Goal: Task Accomplishment & Management: Use online tool/utility

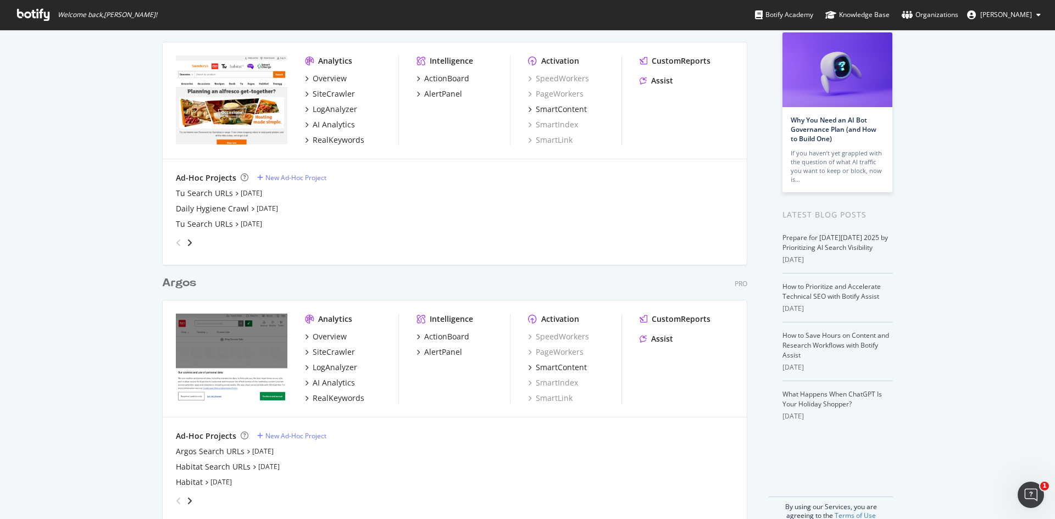
scroll to position [84, 0]
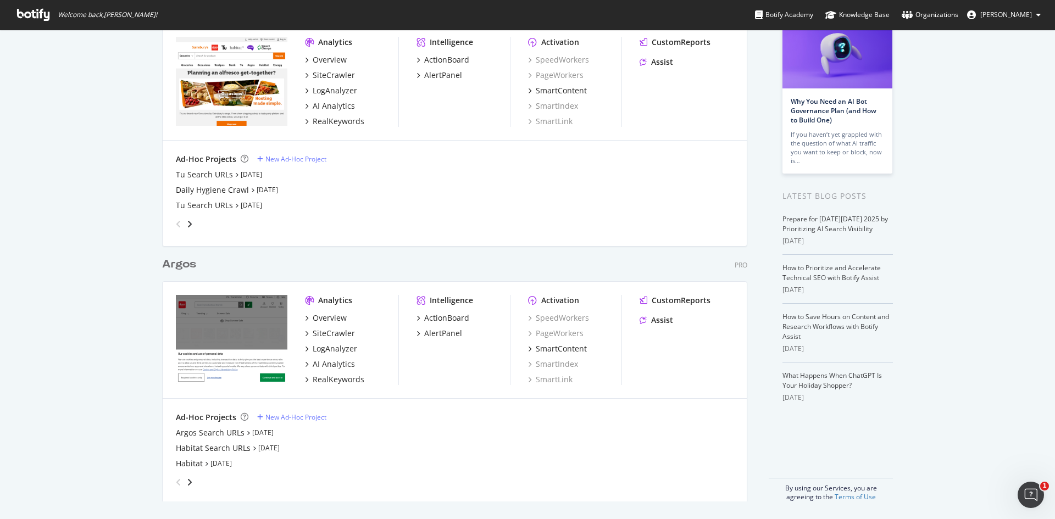
click at [178, 267] on div "Argos" at bounding box center [179, 265] width 34 height 16
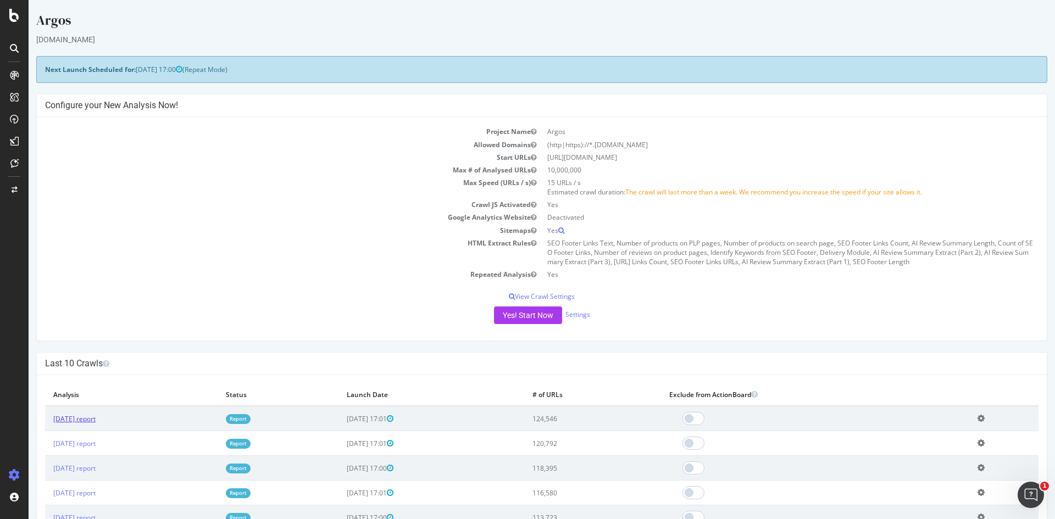
click at [76, 417] on link "[DATE] report" at bounding box center [74, 418] width 42 height 9
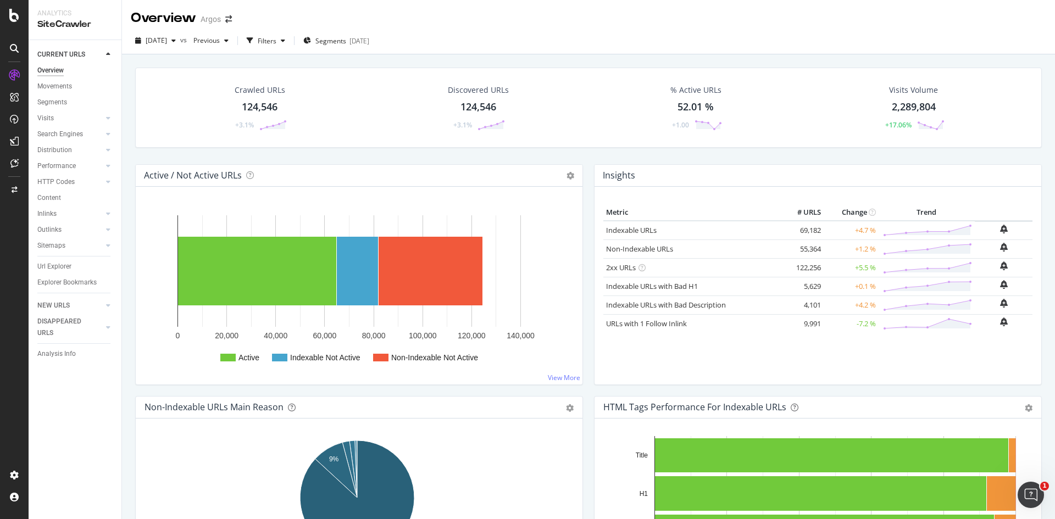
drag, startPoint x: 51, startPoint y: 264, endPoint x: 372, endPoint y: 207, distance: 327.0
click at [51, 264] on div "Url Explorer" at bounding box center [54, 267] width 34 height 12
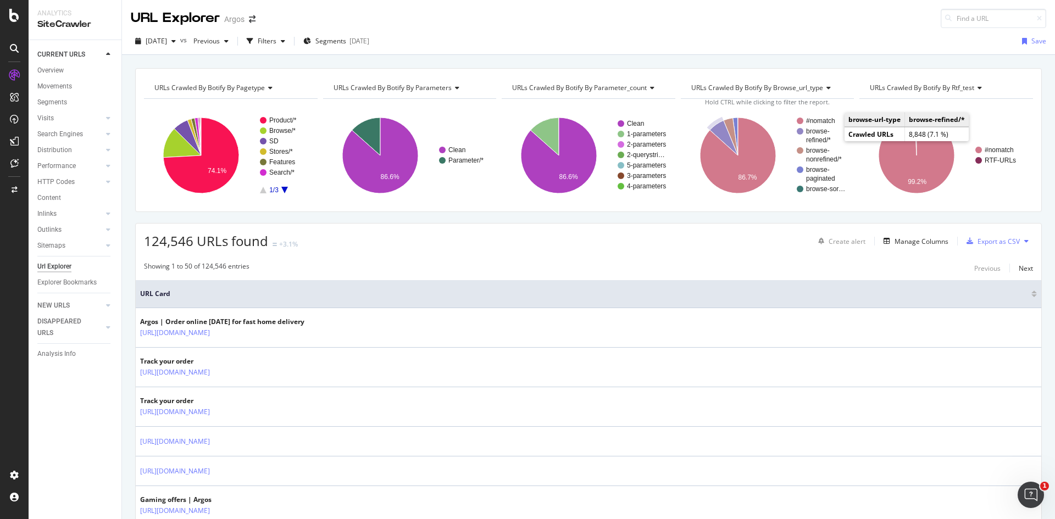
click at [816, 130] on text "browse-" at bounding box center [818, 131] width 24 height 8
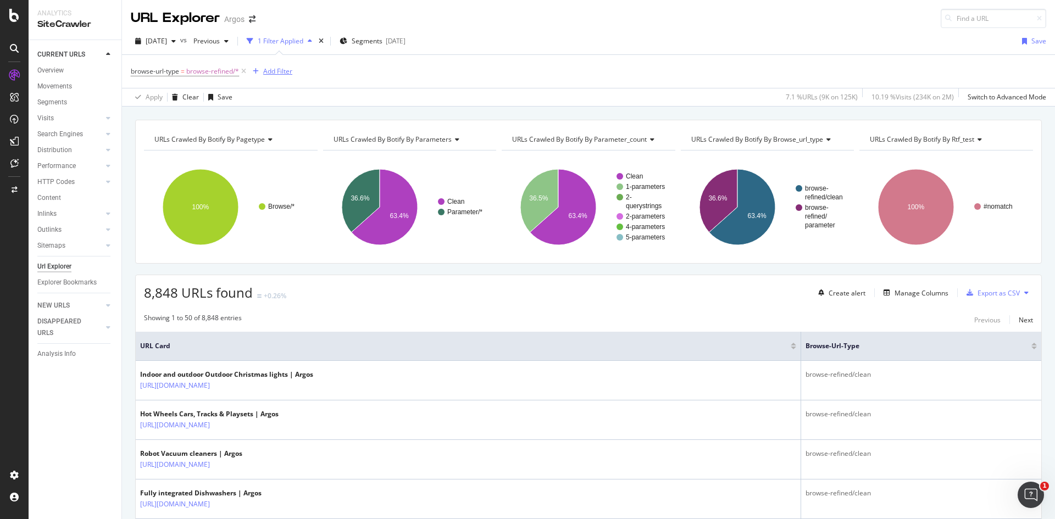
click at [281, 70] on div "Add Filter" at bounding box center [277, 70] width 29 height 9
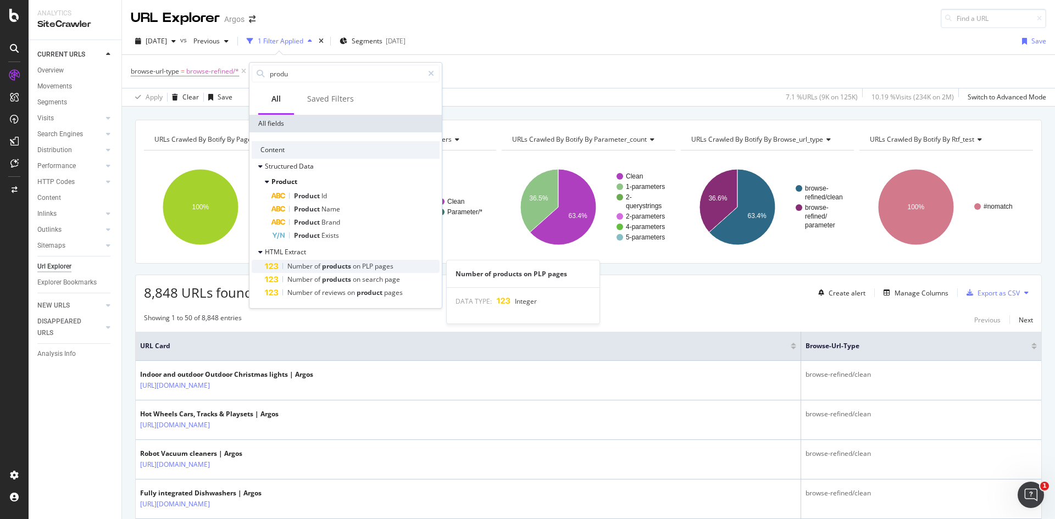
type input "produ"
click at [384, 263] on span "pages" at bounding box center [384, 265] width 19 height 9
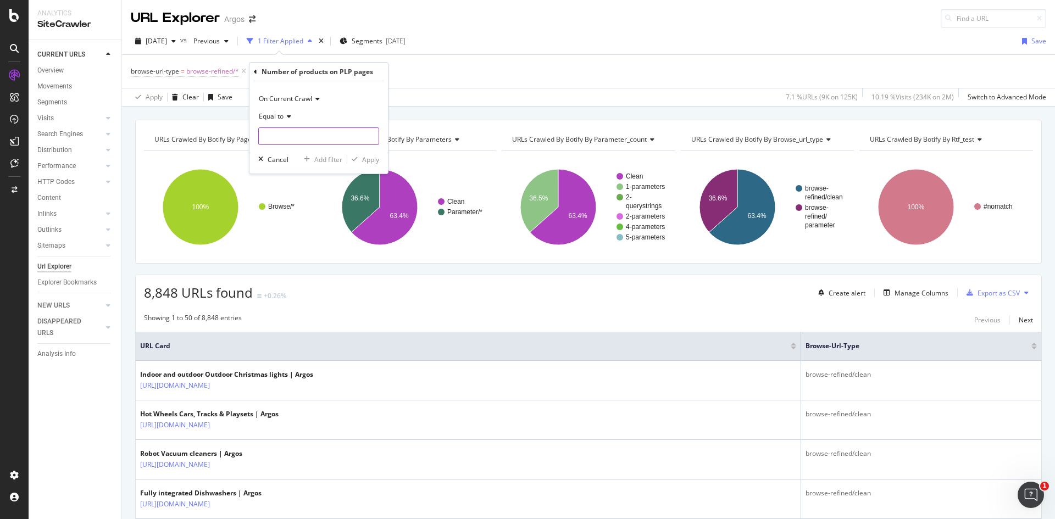
click at [287, 135] on input "number" at bounding box center [318, 136] width 121 height 18
type input "1"
click at [366, 165] on button "Apply" at bounding box center [363, 159] width 32 height 11
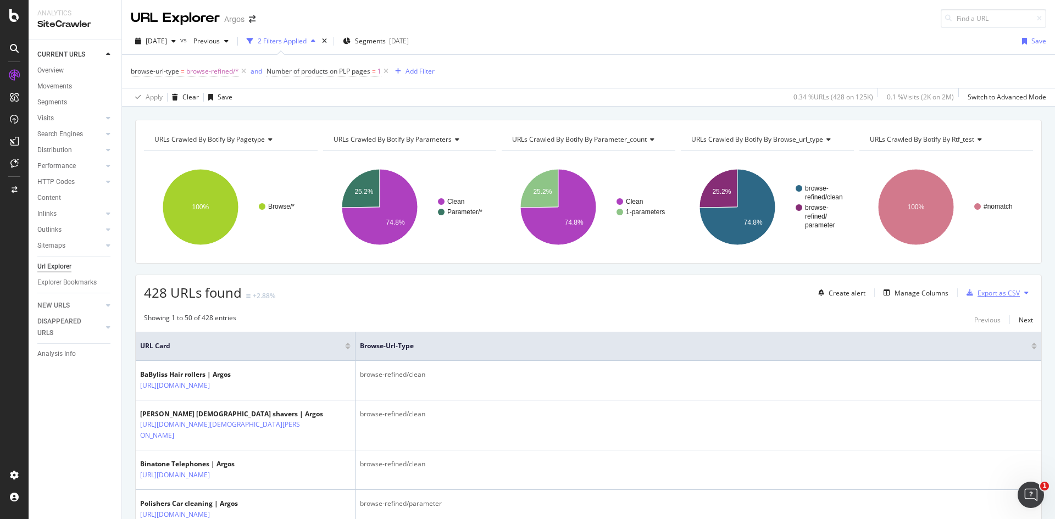
click at [1005, 293] on div "Export as CSV" at bounding box center [998, 292] width 42 height 9
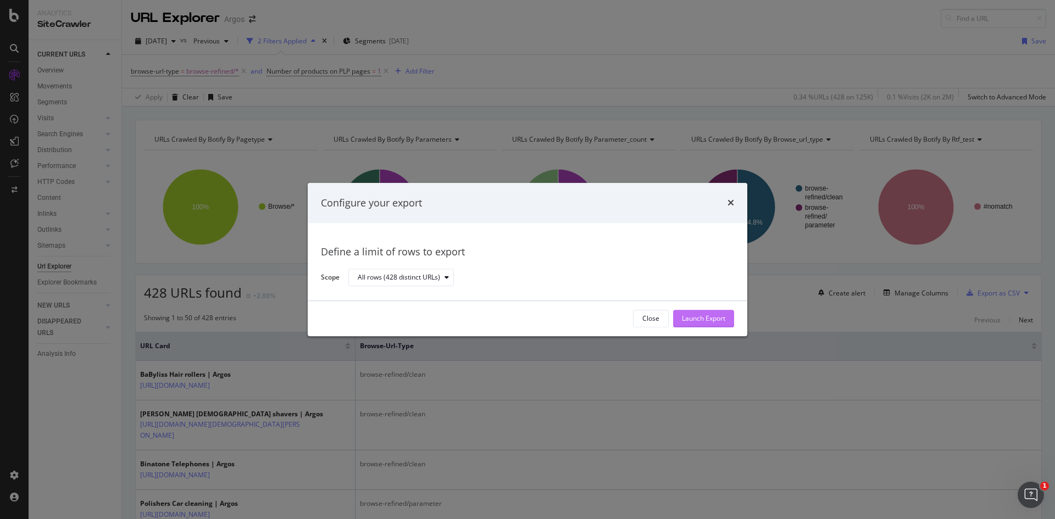
click at [689, 311] on div "Launch Export" at bounding box center [703, 318] width 43 height 16
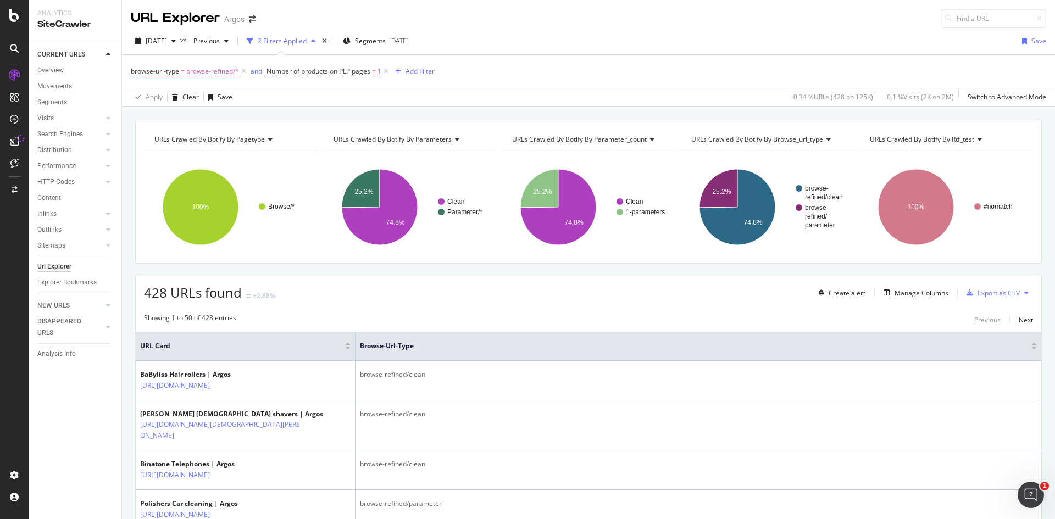
click at [204, 74] on span "browse-refined/*" at bounding box center [212, 71] width 53 height 15
click at [191, 135] on icon at bounding box center [192, 135] width 8 height 7
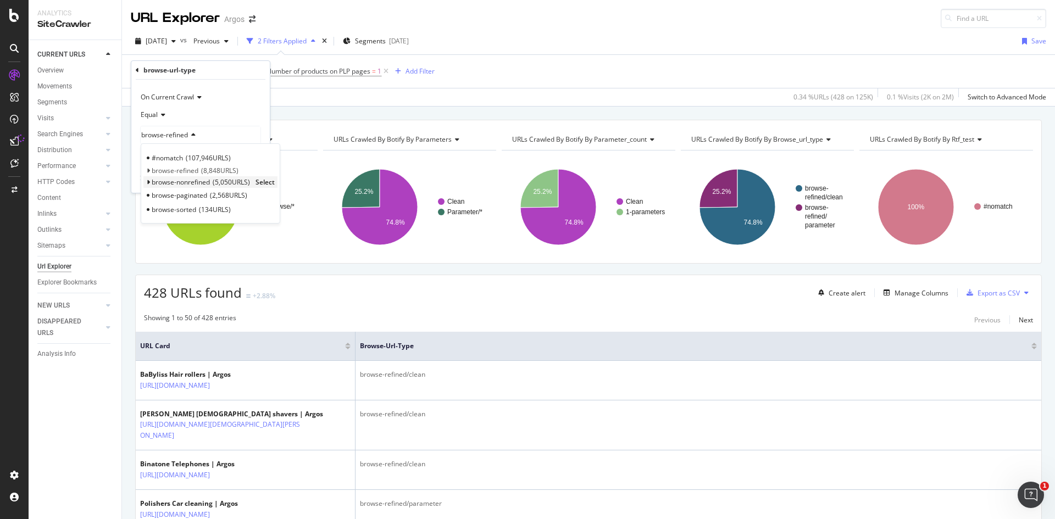
click at [197, 181] on span "browse-nonrefined" at bounding box center [181, 181] width 58 height 9
click at [0, 0] on span "Select" at bounding box center [0, 0] width 0 height 0
click at [254, 179] on div "Apply" at bounding box center [252, 178] width 17 height 9
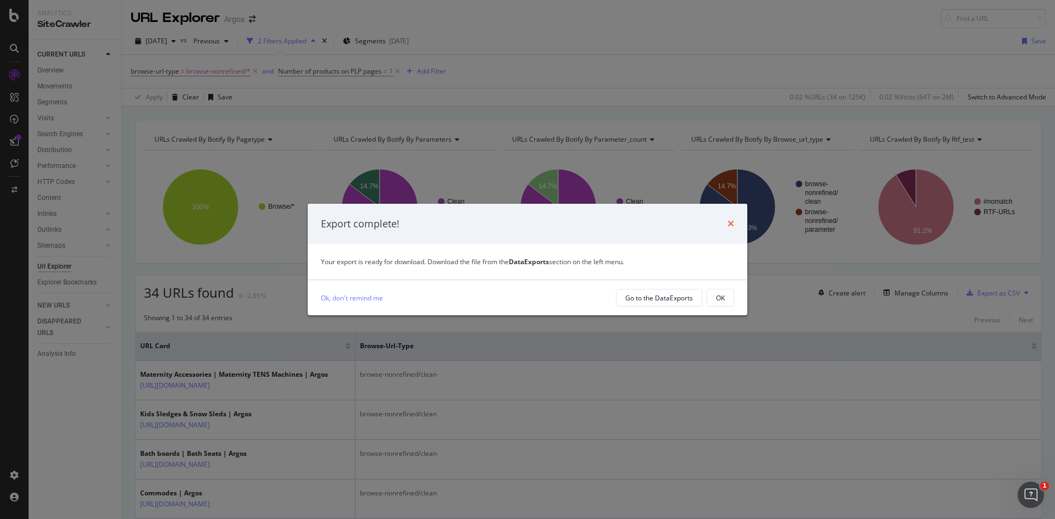
click at [733, 223] on icon "times" at bounding box center [730, 223] width 7 height 9
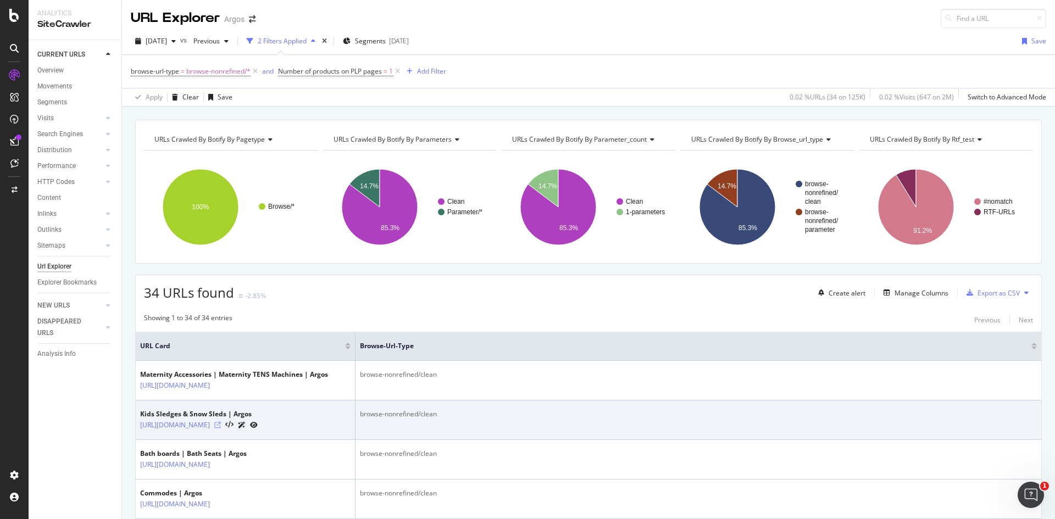
click at [221, 428] on icon at bounding box center [217, 425] width 7 height 7
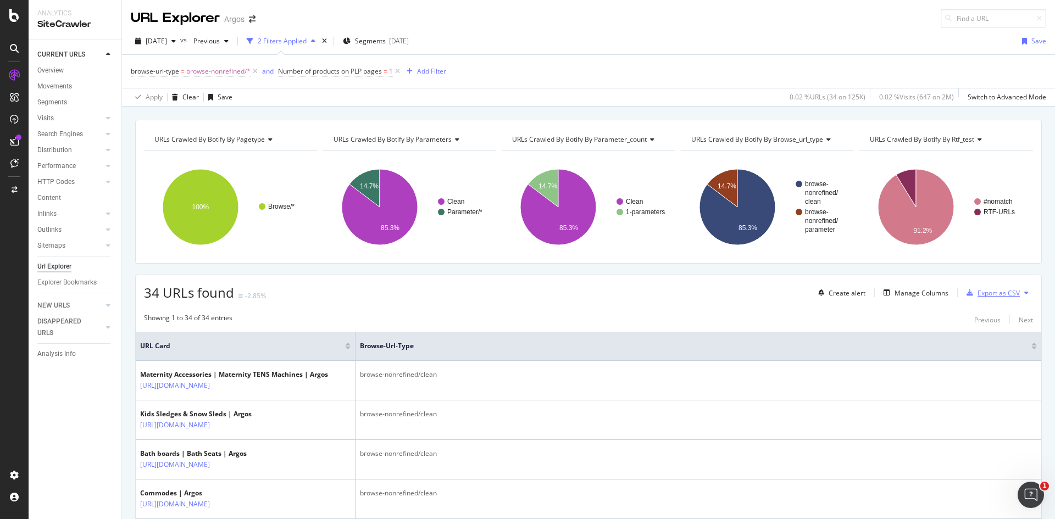
click at [1006, 292] on div "Export as CSV" at bounding box center [998, 292] width 42 height 9
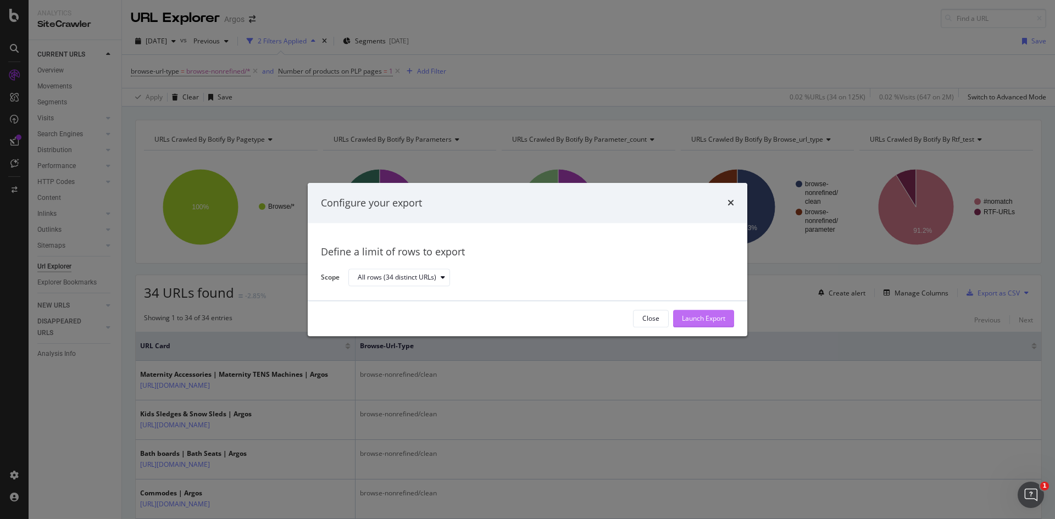
click at [722, 323] on div "Launch Export" at bounding box center [703, 318] width 43 height 9
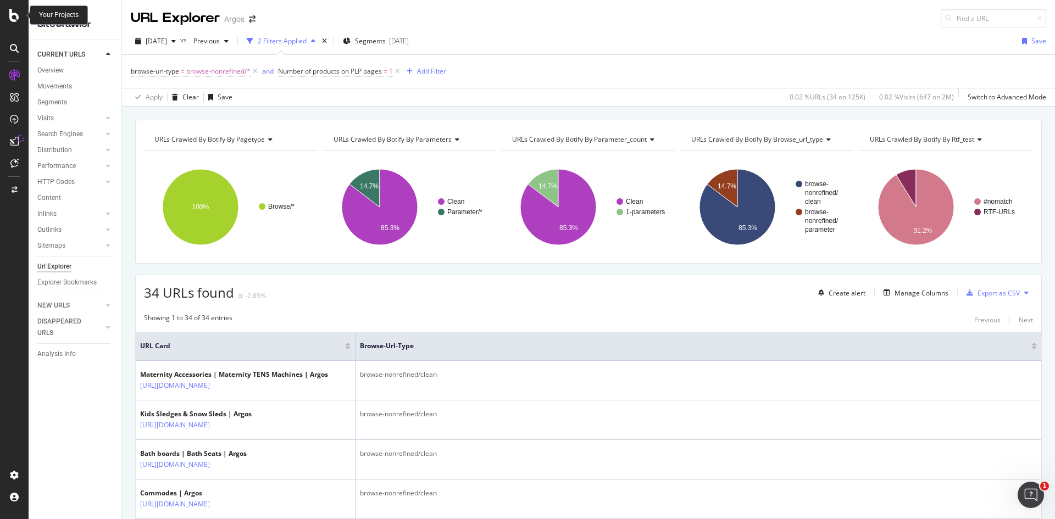
click at [10, 11] on icon at bounding box center [14, 15] width 10 height 13
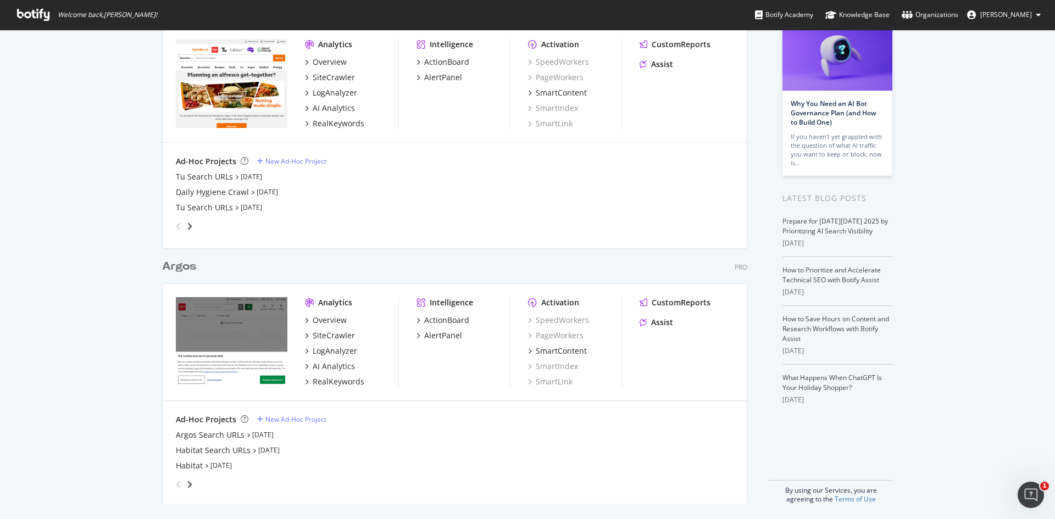
scroll to position [84, 0]
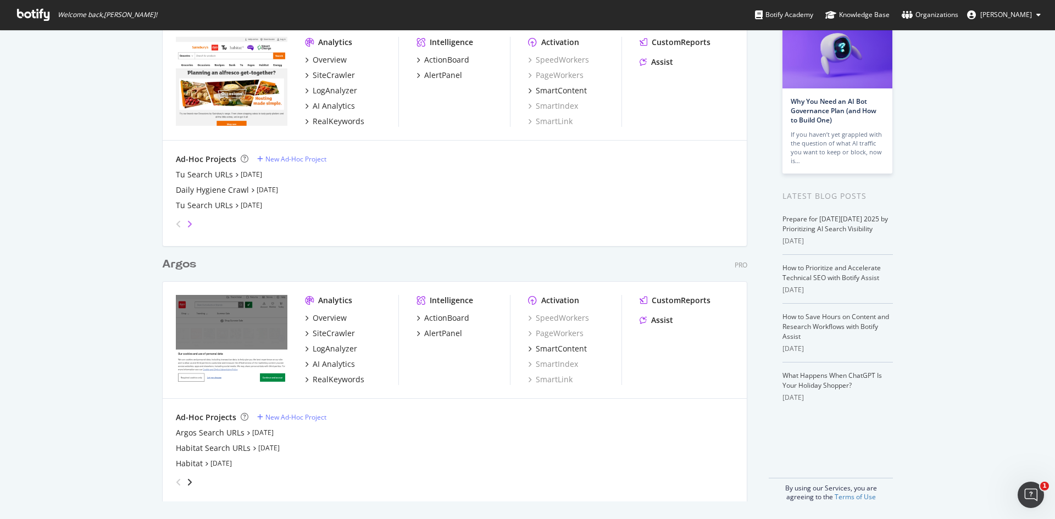
click at [187, 223] on icon "angle-right" at bounding box center [189, 224] width 5 height 9
click at [210, 191] on link "[DATE]" at bounding box center [203, 189] width 21 height 9
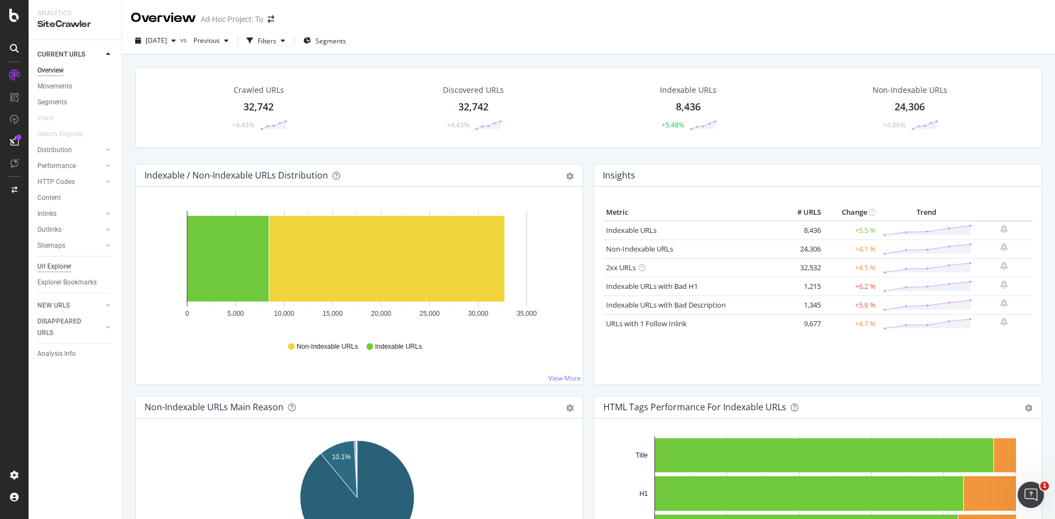
click at [59, 262] on div "Url Explorer" at bounding box center [54, 267] width 34 height 12
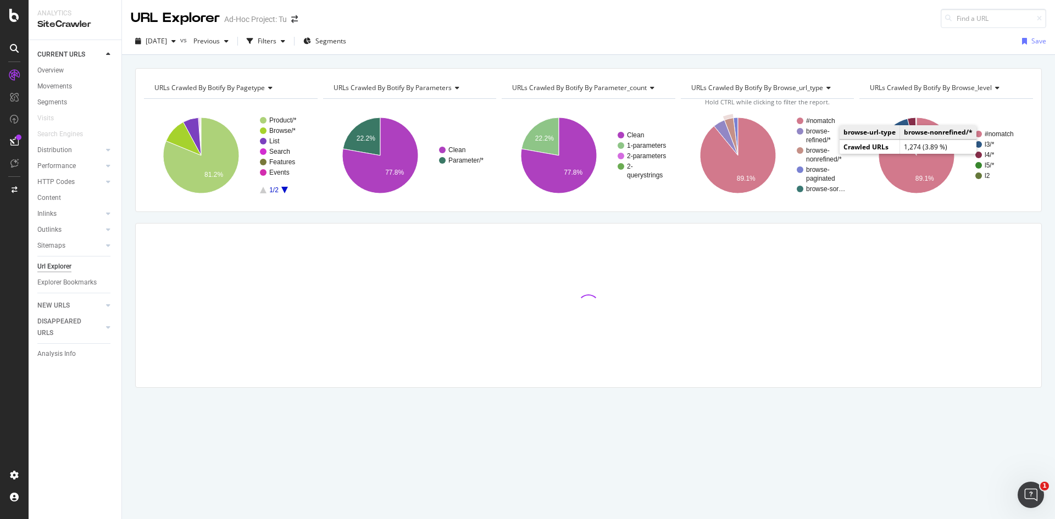
click at [821, 155] on rect "A chart." at bounding box center [820, 154] width 49 height 15
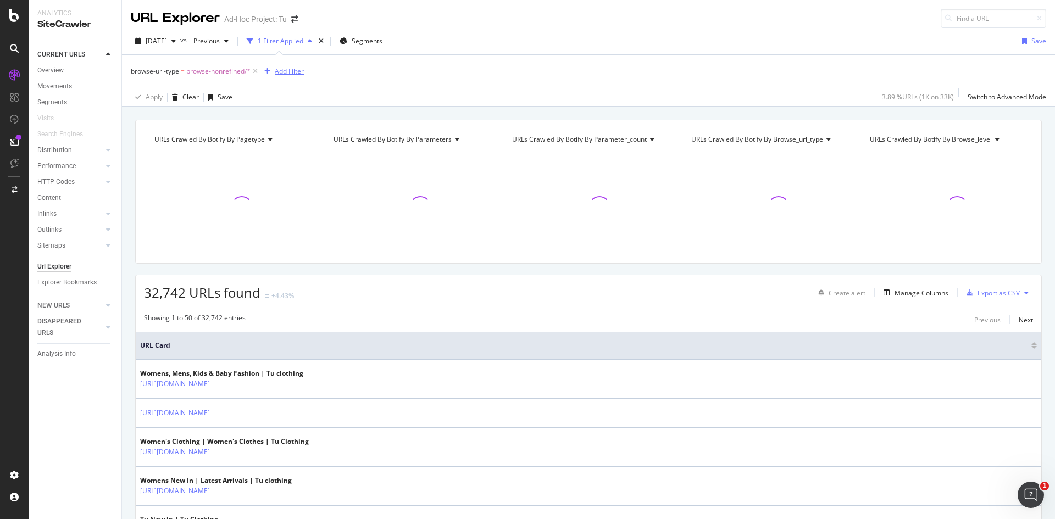
click at [297, 74] on div "Add Filter" at bounding box center [289, 70] width 29 height 9
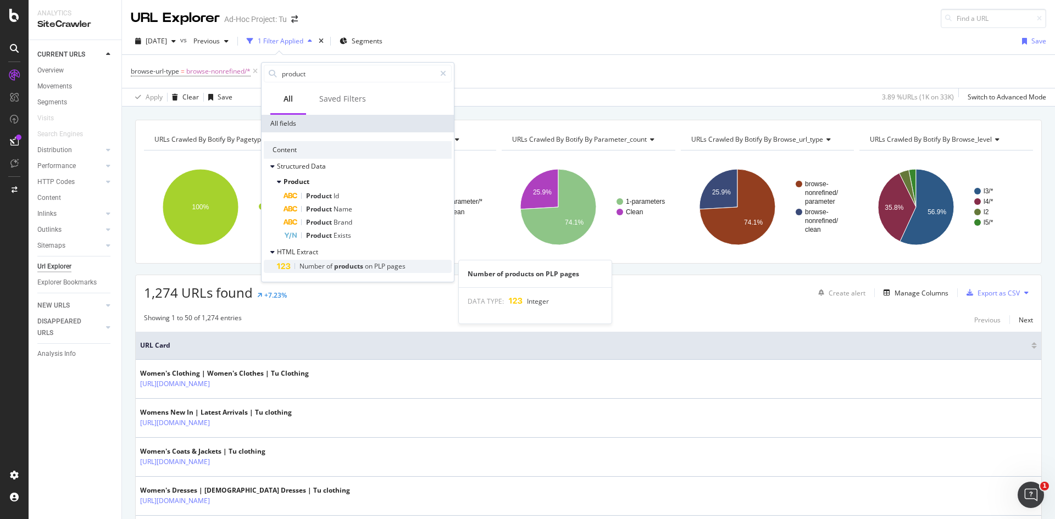
type input "product"
click at [365, 263] on span "on" at bounding box center [369, 265] width 9 height 9
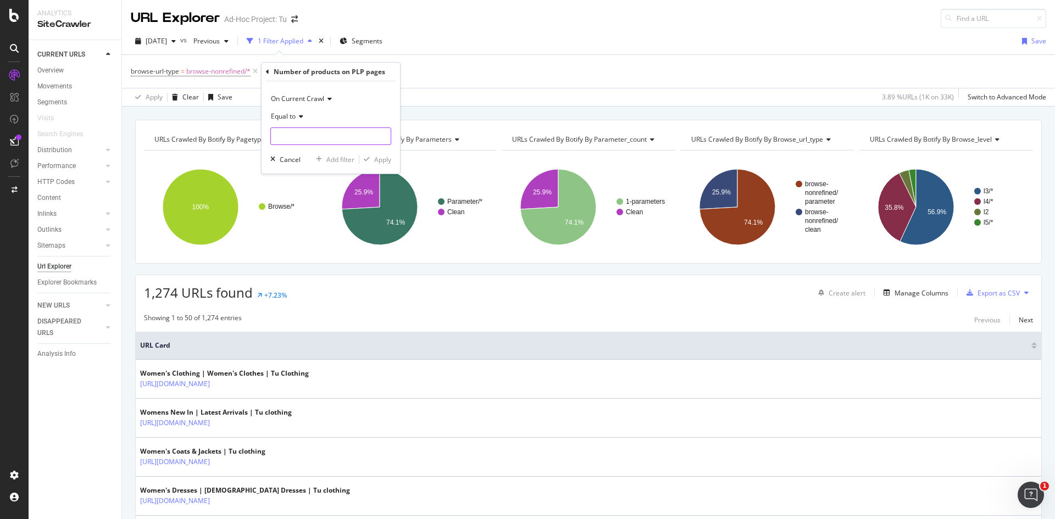
click at [300, 131] on input "number" at bounding box center [330, 136] width 121 height 18
type input "1"
click at [389, 160] on div "Apply" at bounding box center [382, 159] width 17 height 9
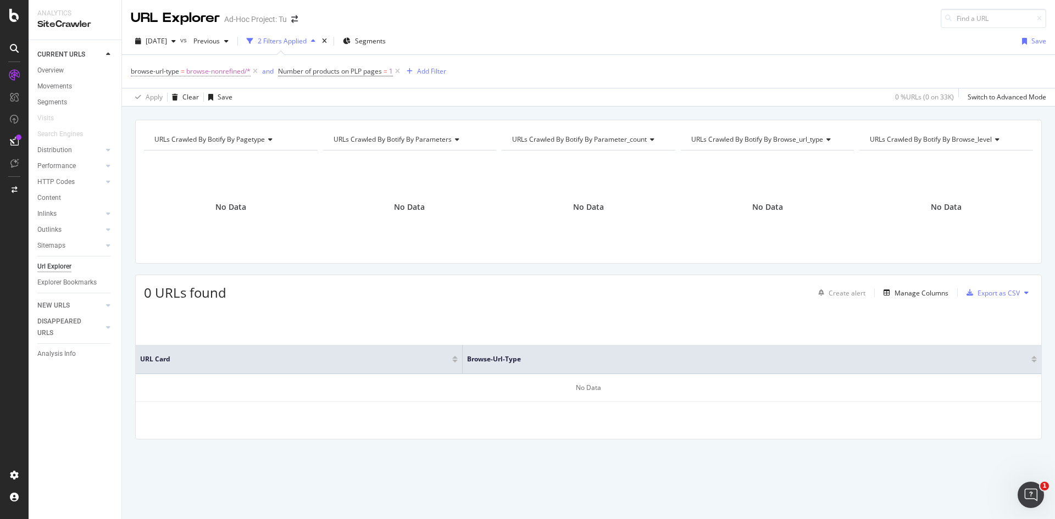
click at [227, 74] on span "browse-nonrefined/*" at bounding box center [218, 71] width 64 height 15
click at [171, 132] on span "browse-nonrefined" at bounding box center [170, 134] width 58 height 9
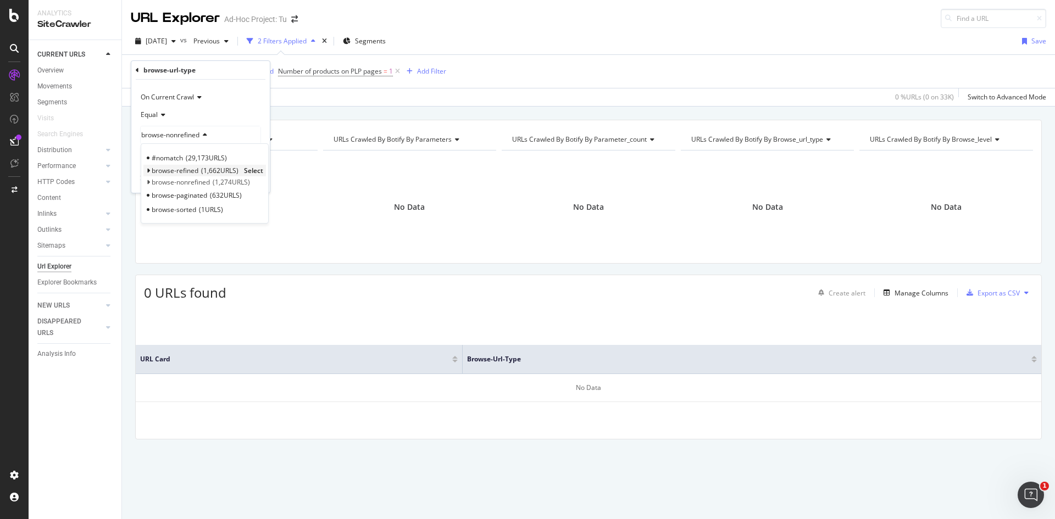
click at [248, 172] on span "Select" at bounding box center [253, 170] width 19 height 9
click at [254, 177] on div "Apply" at bounding box center [252, 178] width 17 height 9
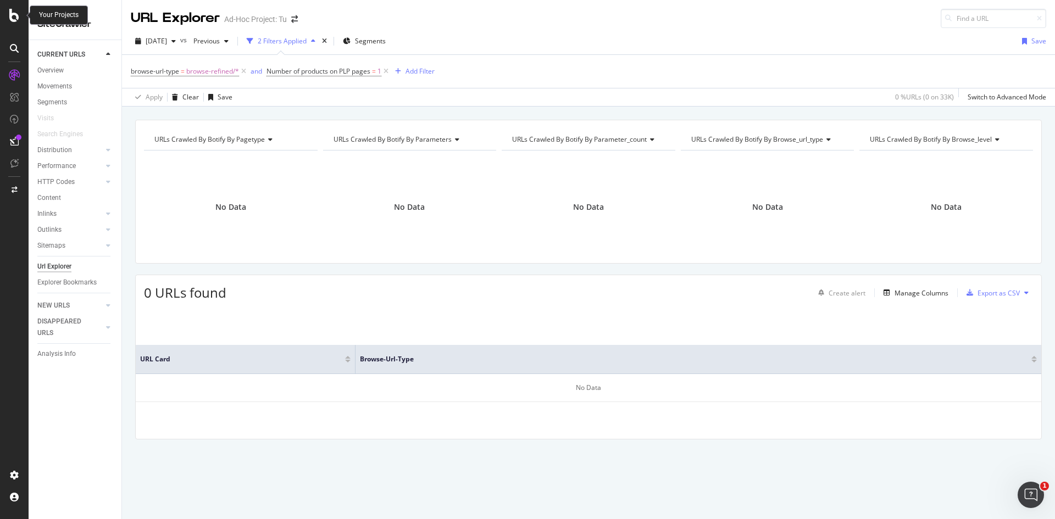
click at [17, 16] on icon at bounding box center [14, 15] width 10 height 13
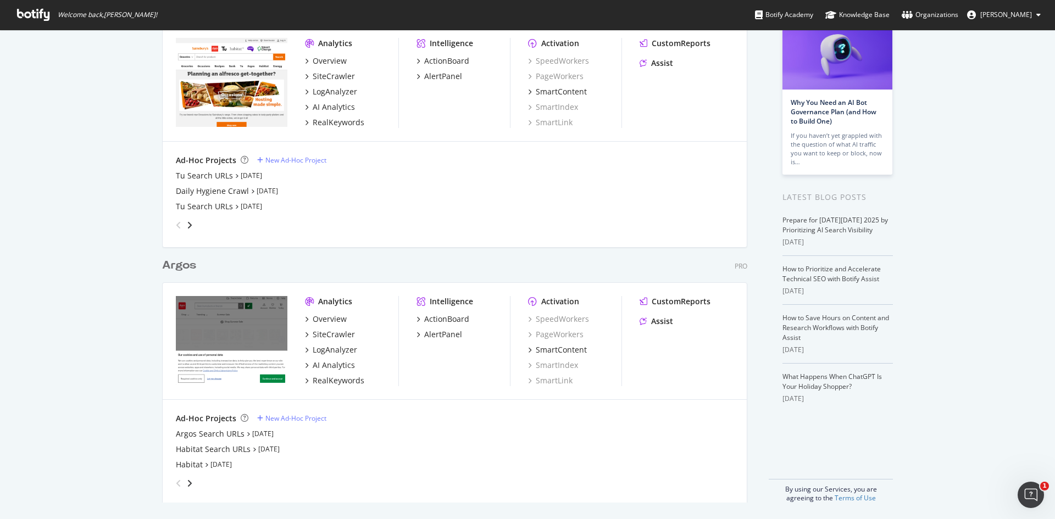
scroll to position [84, 0]
click at [217, 465] on link "[DATE]" at bounding box center [220, 463] width 21 height 9
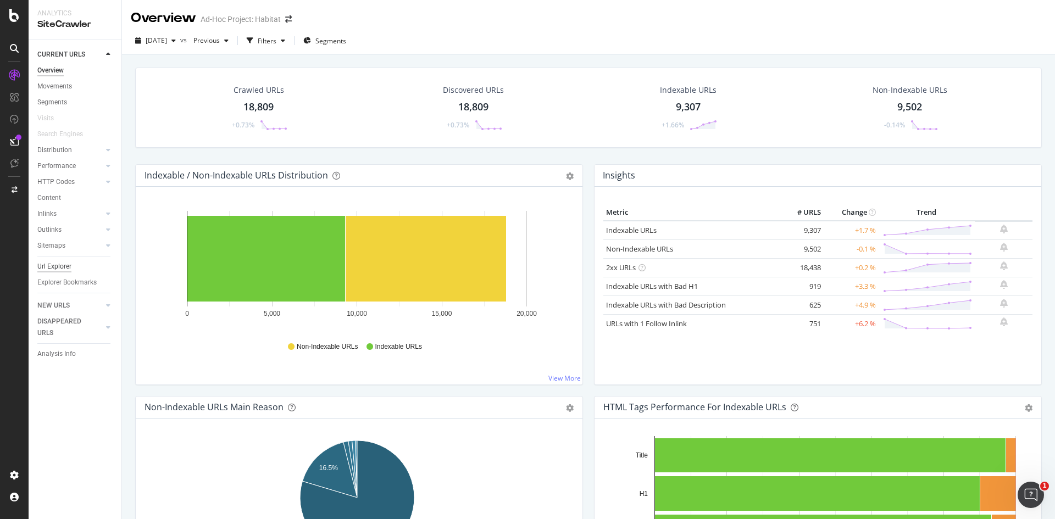
click at [57, 266] on div "Url Explorer" at bounding box center [54, 267] width 34 height 12
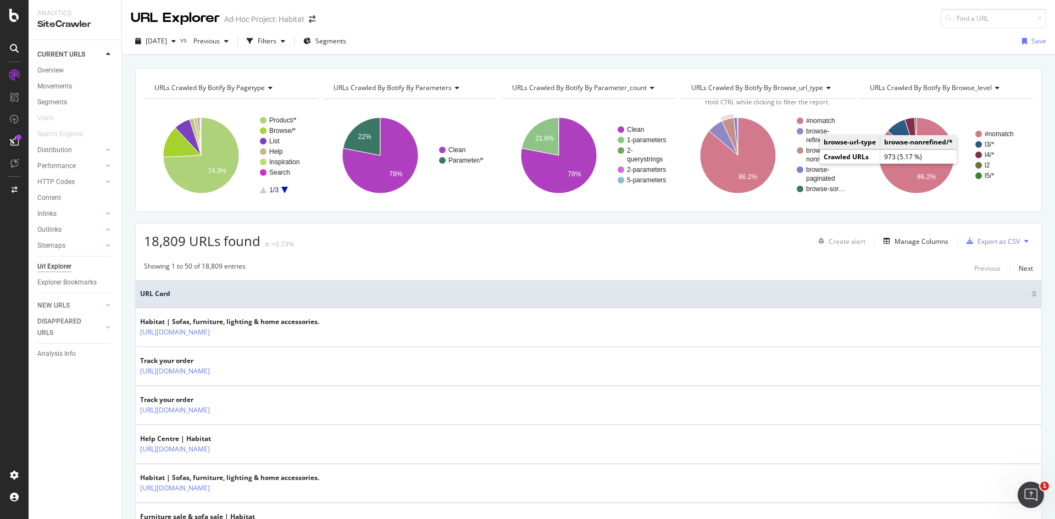
click at [809, 161] on text "nonrefined/*" at bounding box center [824, 159] width 36 height 8
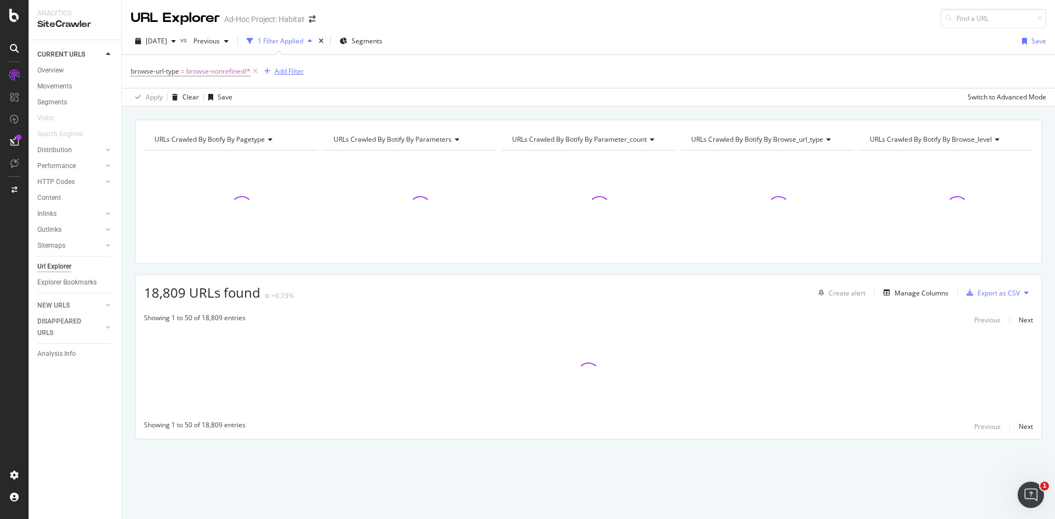
click at [280, 73] on div "Add Filter" at bounding box center [289, 70] width 29 height 9
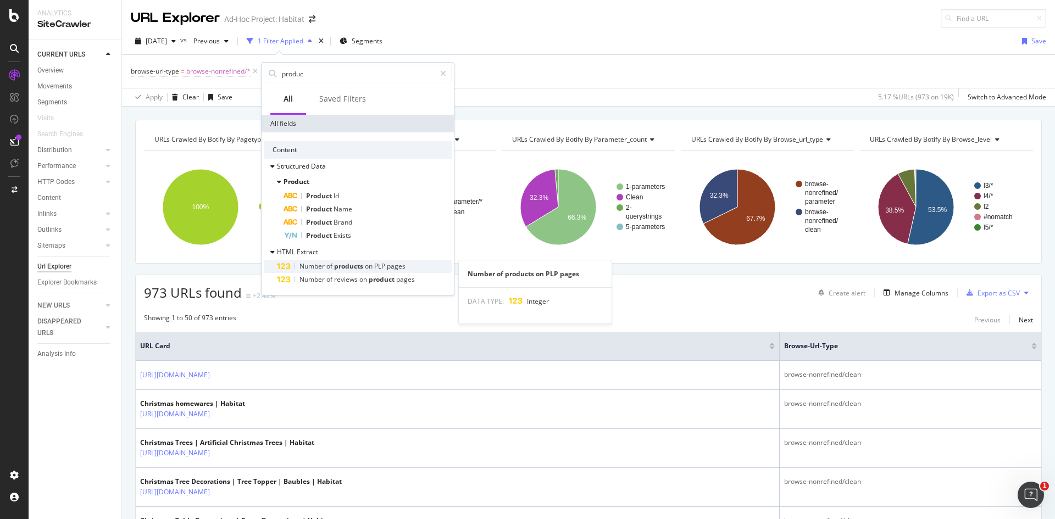
type input "produc"
click at [389, 264] on span "pages" at bounding box center [396, 265] width 19 height 9
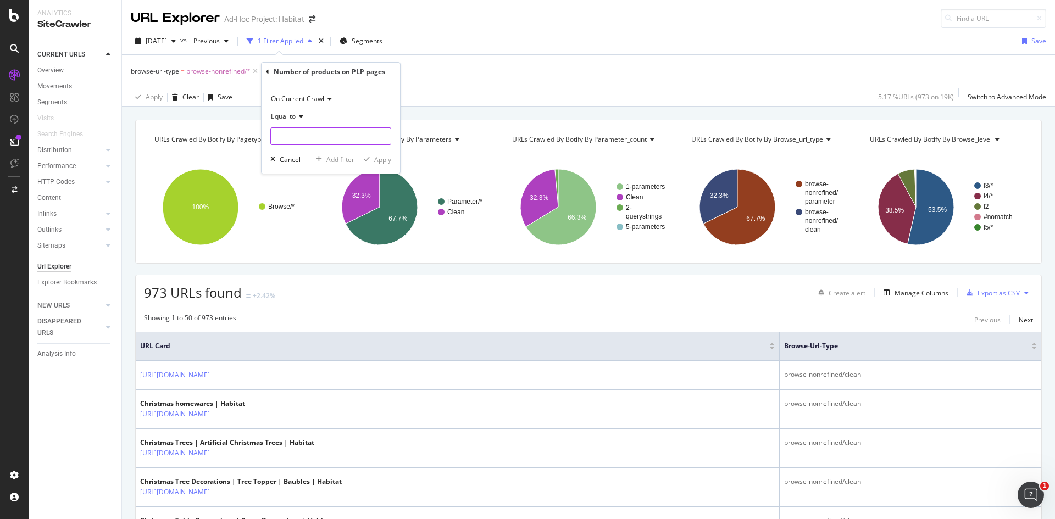
click at [331, 137] on input "number" at bounding box center [330, 136] width 121 height 18
type input "1"
click at [381, 160] on div "Apply" at bounding box center [382, 159] width 17 height 9
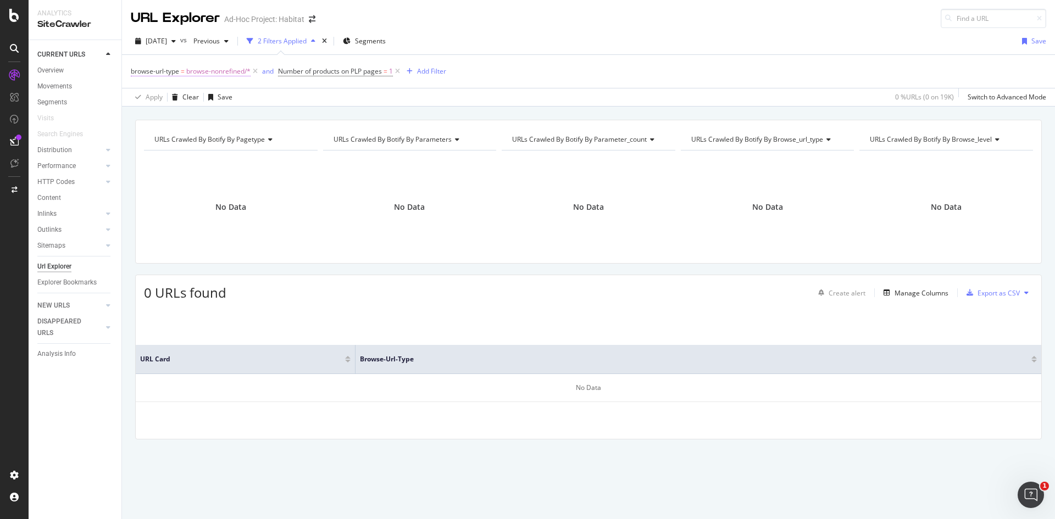
click at [226, 74] on span "browse-nonrefined/*" at bounding box center [218, 71] width 64 height 15
click at [203, 136] on icon at bounding box center [203, 135] width 8 height 7
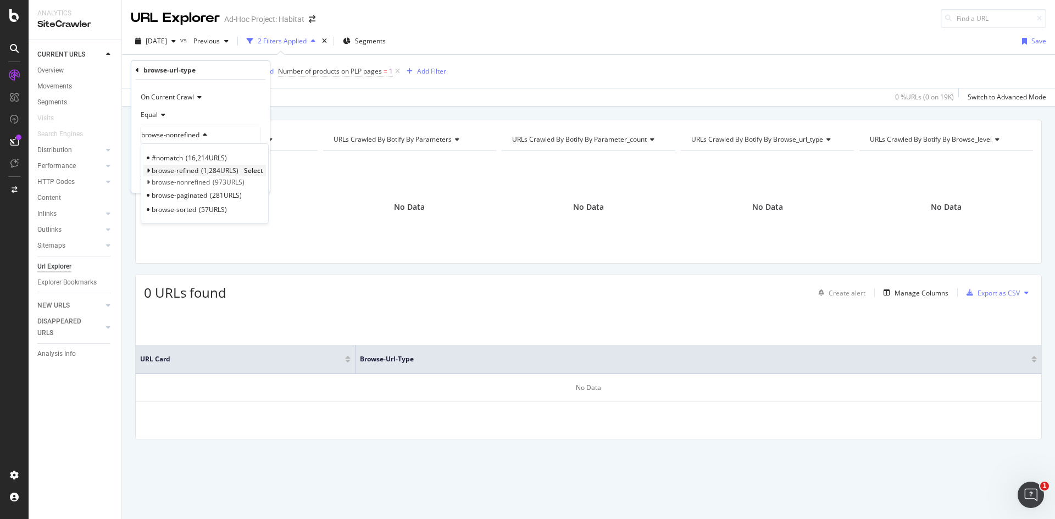
click at [247, 170] on span "Select" at bounding box center [253, 170] width 19 height 9
click at [256, 180] on div "Apply" at bounding box center [252, 178] width 17 height 9
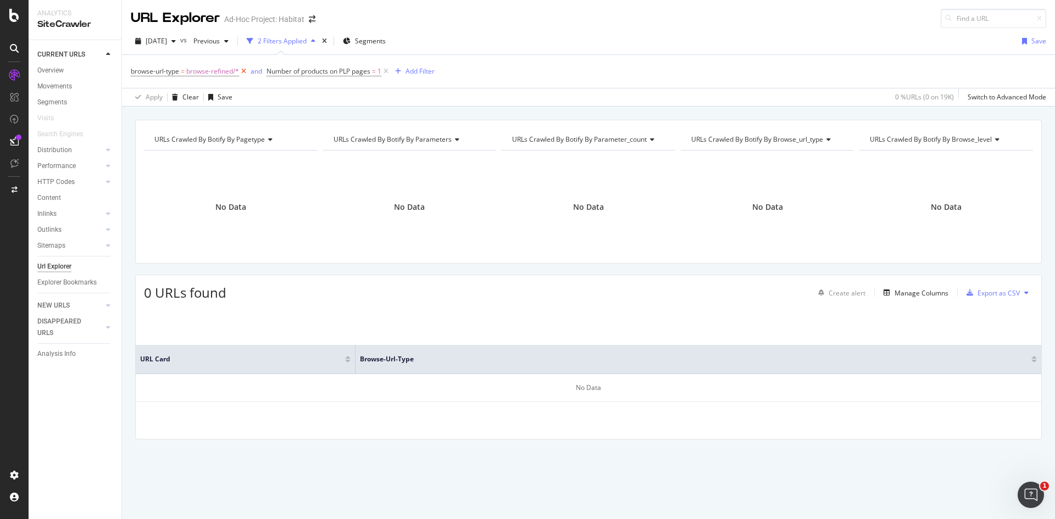
click at [240, 70] on icon at bounding box center [243, 71] width 9 height 11
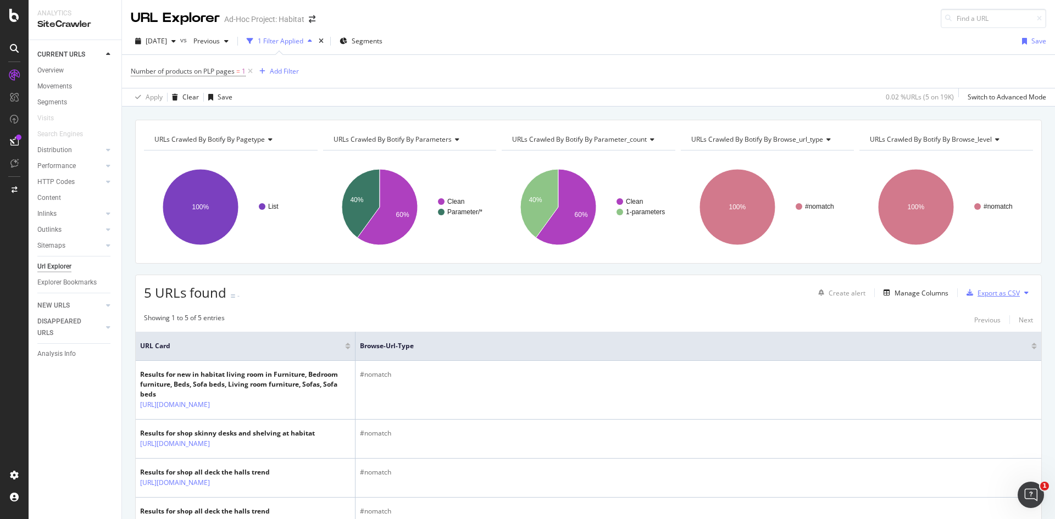
click at [966, 292] on icon "button" at bounding box center [969, 292] width 7 height 7
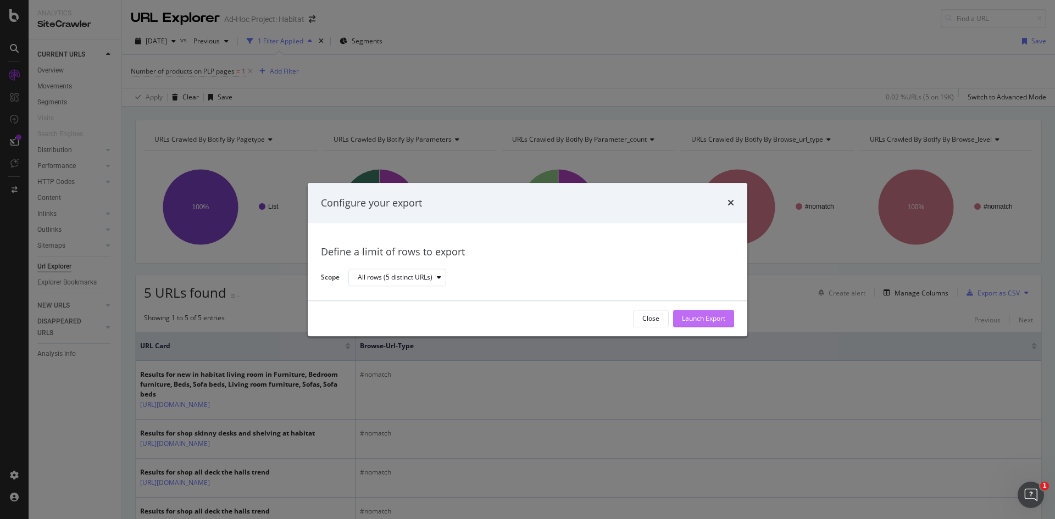
click at [718, 317] on div "Launch Export" at bounding box center [703, 318] width 43 height 9
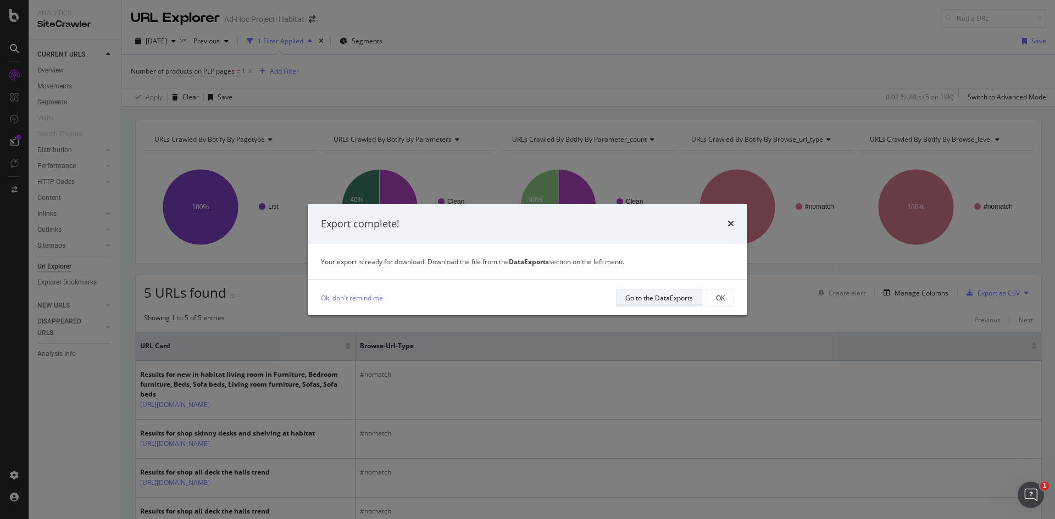
click at [666, 298] on div "Go to the DataExports" at bounding box center [659, 297] width 68 height 9
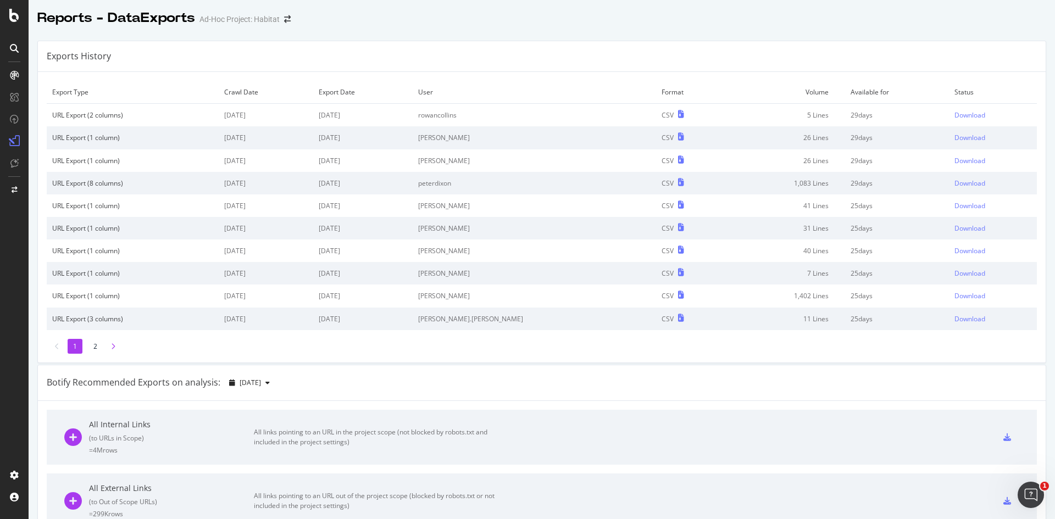
click at [108, 343] on div at bounding box center [113, 346] width 10 height 15
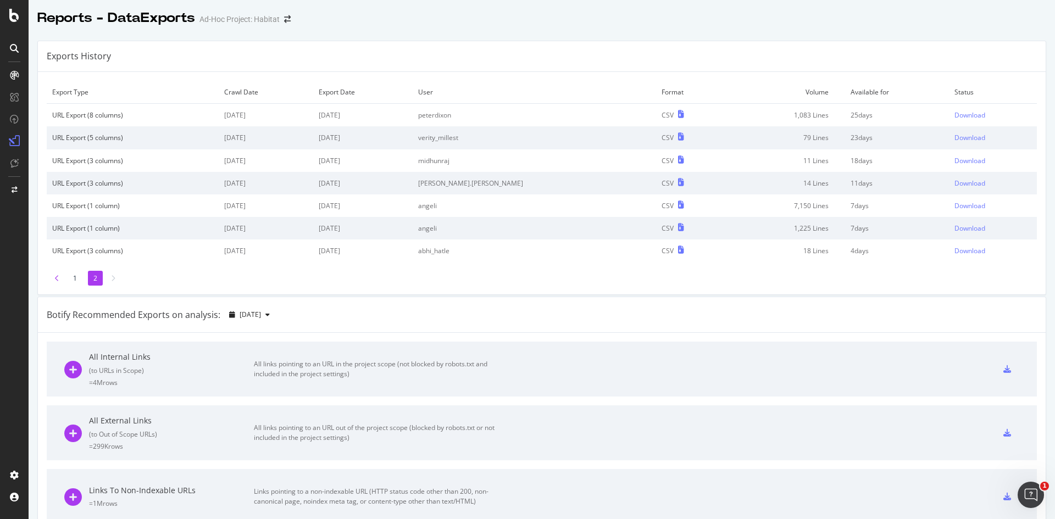
click at [57, 278] on icon at bounding box center [57, 278] width 4 height 7
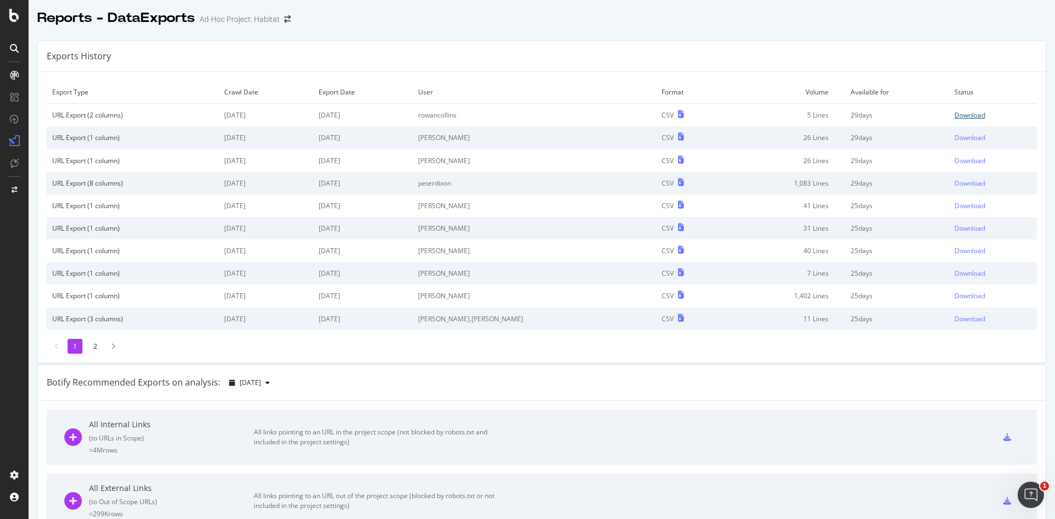
click at [954, 113] on div "Download" at bounding box center [969, 114] width 31 height 9
click at [290, 20] on span at bounding box center [287, 19] width 15 height 8
click at [291, 19] on span at bounding box center [287, 19] width 15 height 8
click at [286, 19] on icon "arrow-right-arrow-left" at bounding box center [287, 19] width 7 height 8
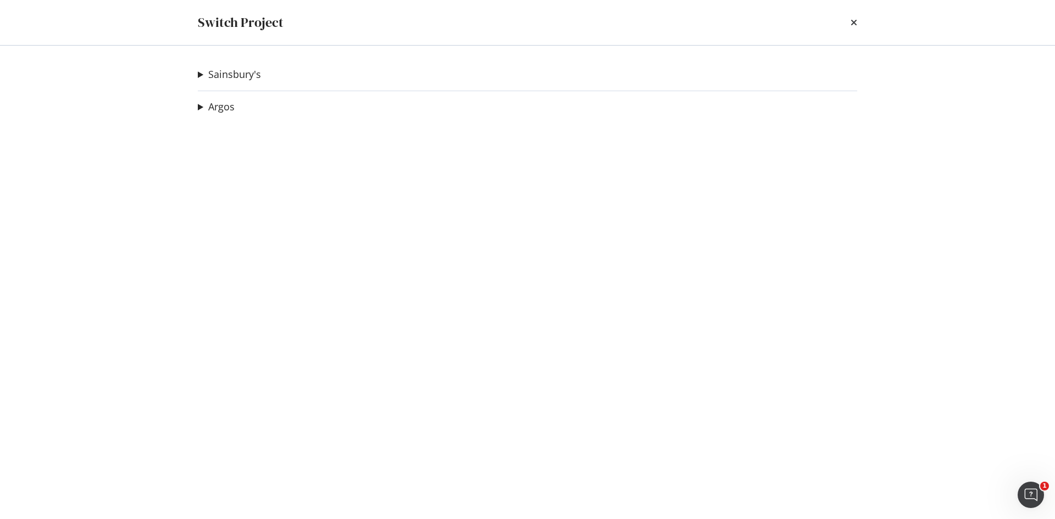
click at [218, 98] on div "Sainsbury's Tu Search URLs Ad-Hoc Project Daily Hygiene Crawl Ad-Hoc Project Tu…" at bounding box center [527, 282] width 703 height 473
click at [219, 107] on link "Argos" at bounding box center [221, 107] width 26 height 12
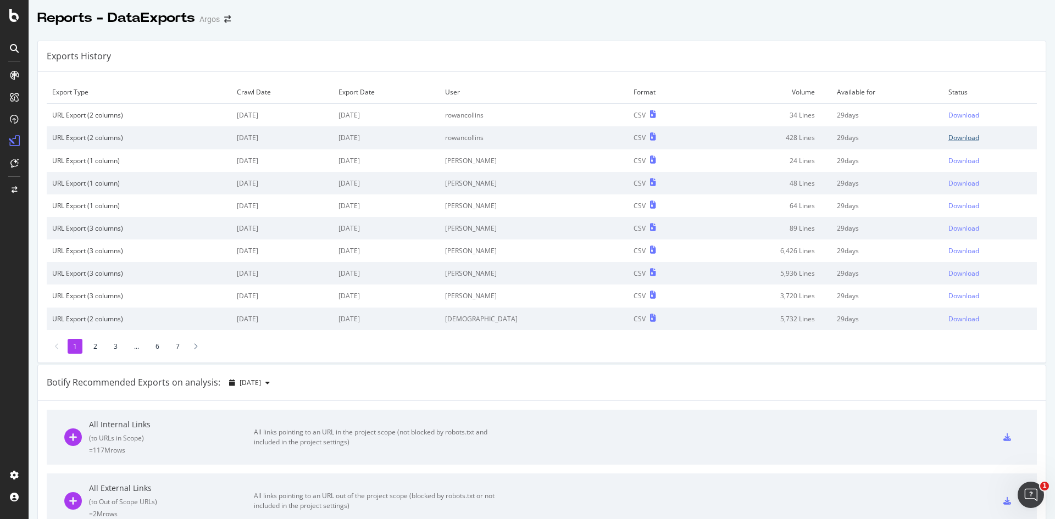
click at [948, 141] on div "Download" at bounding box center [963, 137] width 31 height 9
click at [948, 116] on div "Download" at bounding box center [963, 114] width 31 height 9
